Goal: Check status: Check status

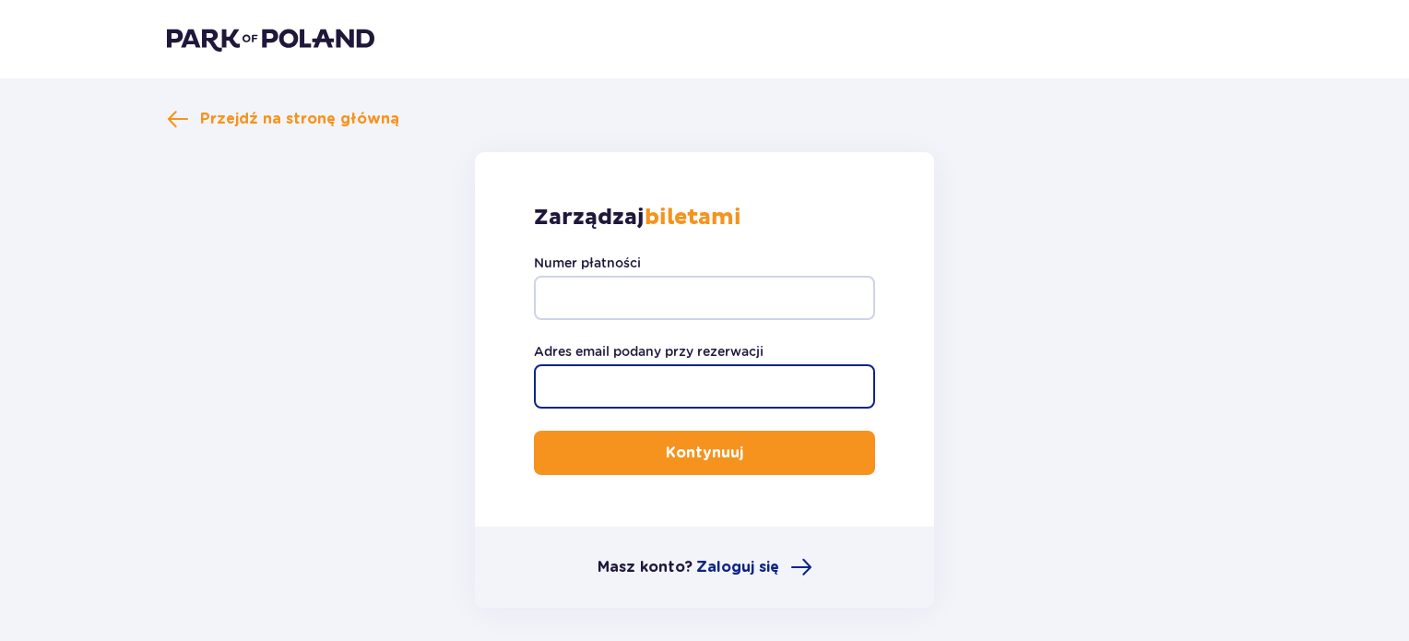
click at [749, 391] on input "Adres email podany przy rezerwacji" at bounding box center [704, 386] width 341 height 44
type input "[EMAIL_ADDRESS][PERSON_NAME][DOMAIN_NAME]"
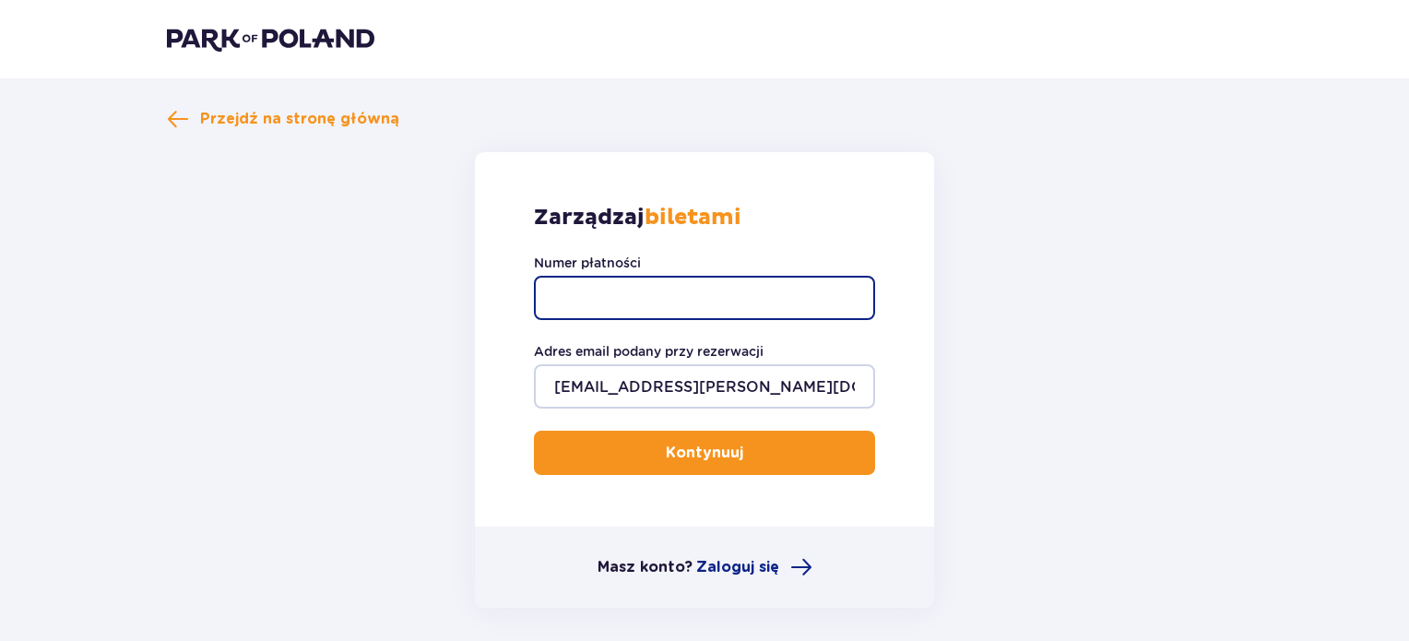
click at [648, 293] on input "Numer płatności" at bounding box center [704, 298] width 341 height 44
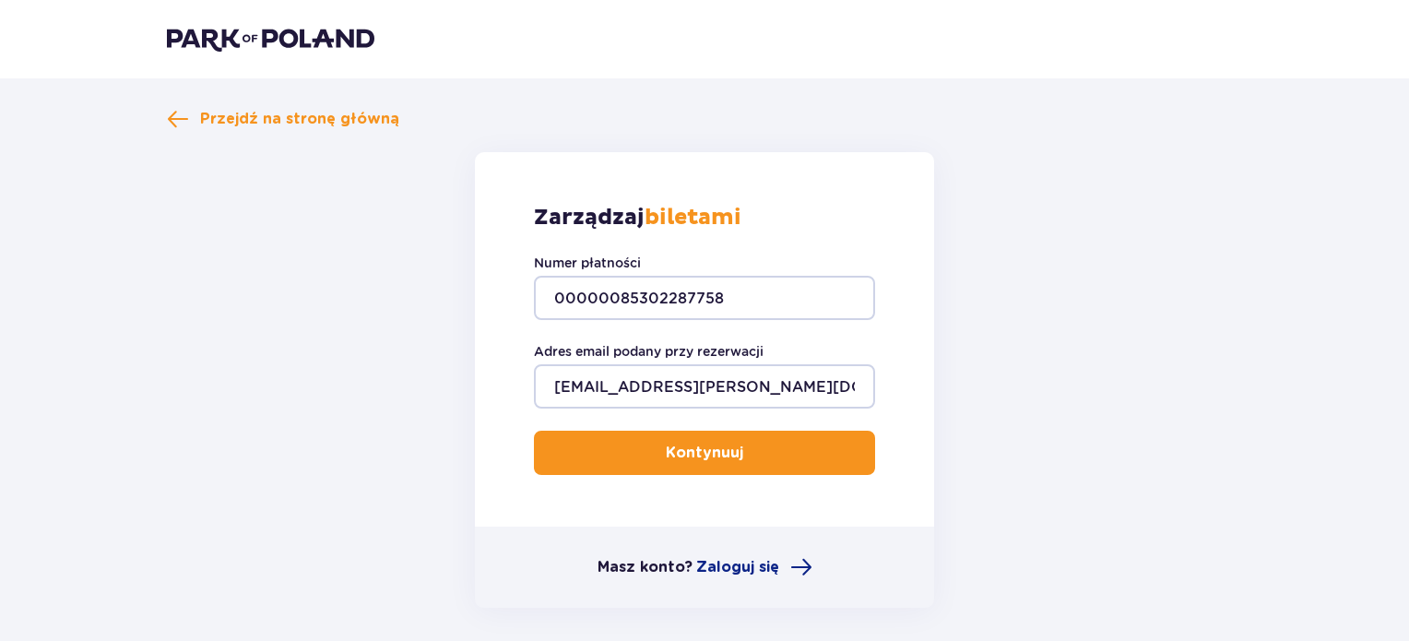
click at [714, 445] on p "Kontynuuj" at bounding box center [704, 453] width 77 height 20
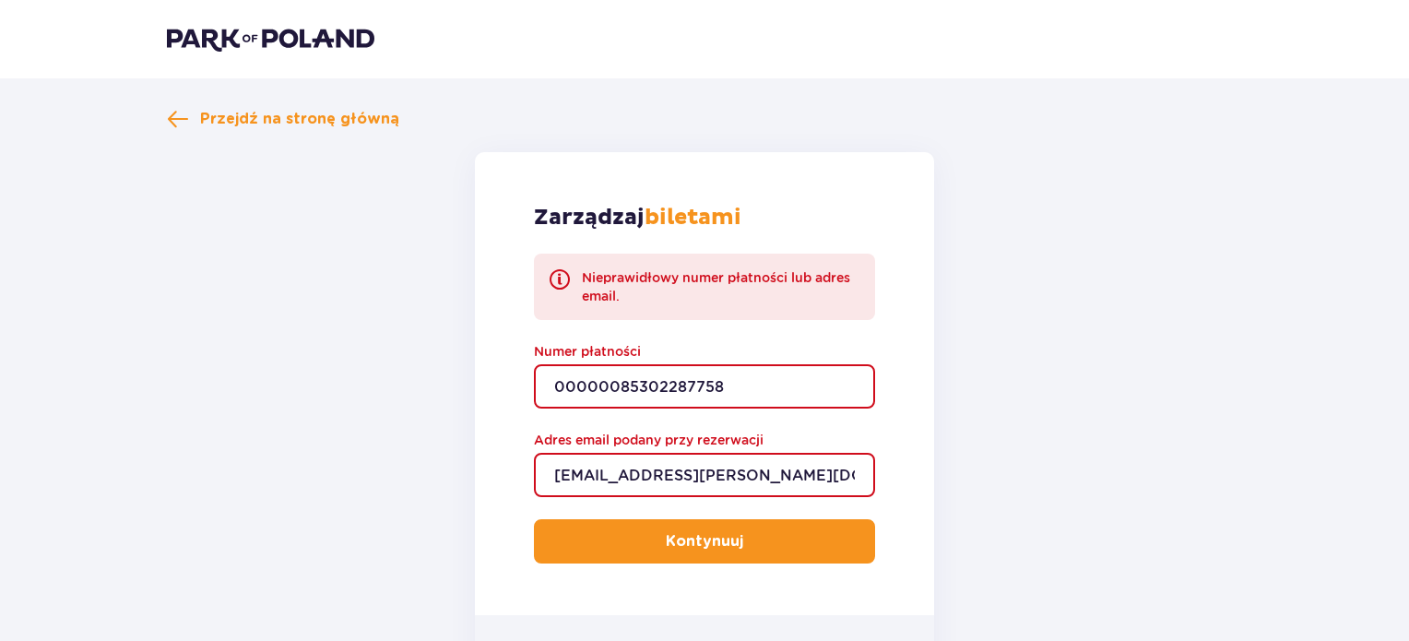
click at [728, 388] on input "00000085302287758" at bounding box center [704, 386] width 341 height 44
click at [734, 385] on input "00000085302287758" at bounding box center [704, 386] width 341 height 44
type input "0"
